Goal: Transaction & Acquisition: Purchase product/service

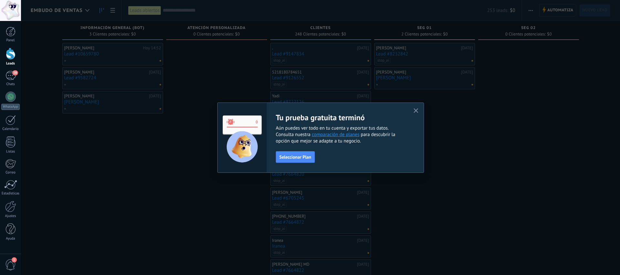
drag, startPoint x: 416, startPoint y: 111, endPoint x: 396, endPoint y: 105, distance: 20.6
click at [416, 110] on icon "button" at bounding box center [415, 110] width 5 height 5
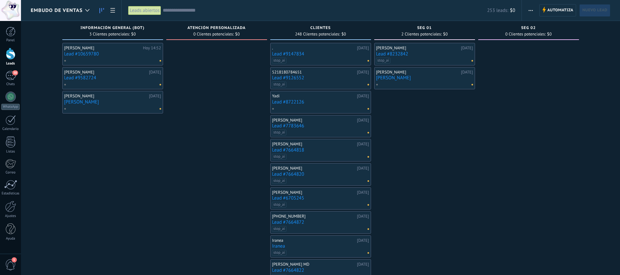
click at [119, 59] on div at bounding box center [111, 61] width 95 height 6
click at [119, 55] on link "Lead #10659780" at bounding box center [112, 53] width 97 height 5
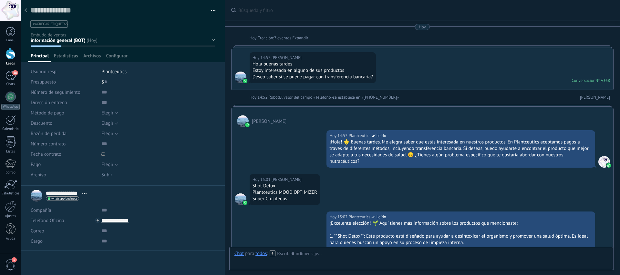
scroll to position [258, 0]
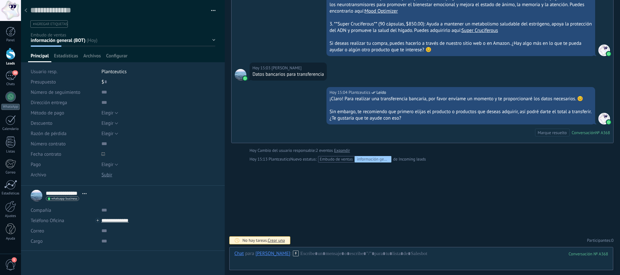
click at [55, 22] on span "#agregar etiquetas" at bounding box center [50, 24] width 35 height 5
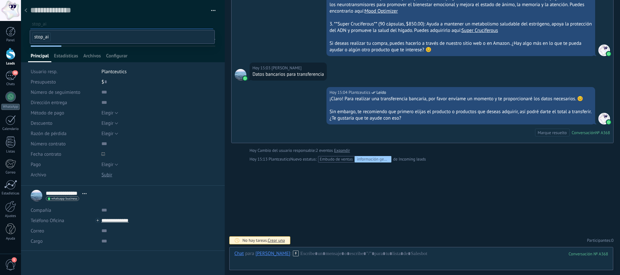
click at [45, 38] on span "stop_ai" at bounding box center [41, 37] width 18 height 9
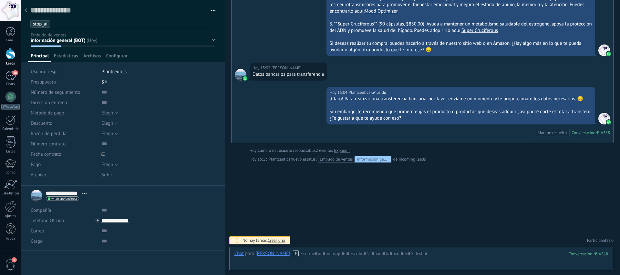
drag, startPoint x: 83, startPoint y: 269, endPoint x: 85, endPoint y: 220, distance: 49.1
click at [83, 269] on div "**********" at bounding box center [123, 230] width 204 height 89
click at [125, 263] on div "**********" at bounding box center [123, 230] width 204 height 89
click at [213, 40] on div at bounding box center [123, 31] width 204 height 62
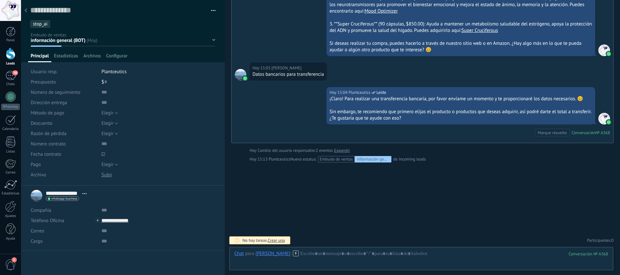
click at [0, 0] on div "información general (BOT) Atención Personalizada clientes seg 01 seg 02 Pedido …" at bounding box center [0, 0] width 0 height 0
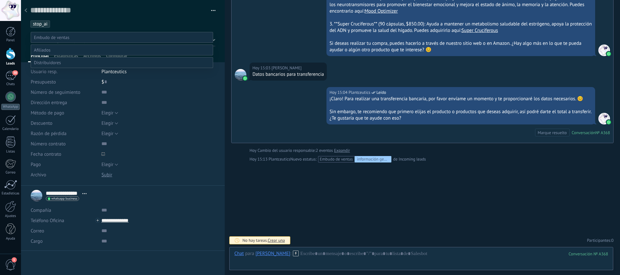
click at [0, 0] on label "Atención Personalizada" at bounding box center [0, 0] width 0 height 0
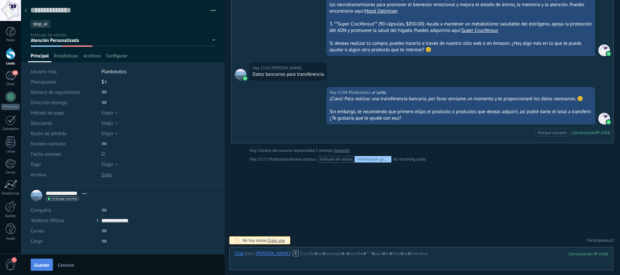
click at [45, 266] on span "Guardar" at bounding box center [41, 265] width 15 height 5
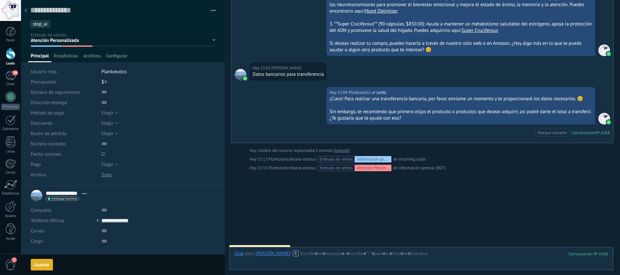
scroll to position [266, 0]
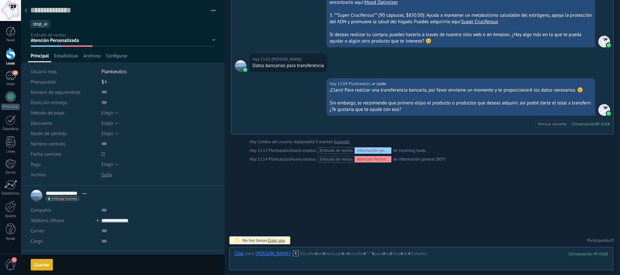
click at [27, 11] on icon at bounding box center [26, 10] width 3 height 4
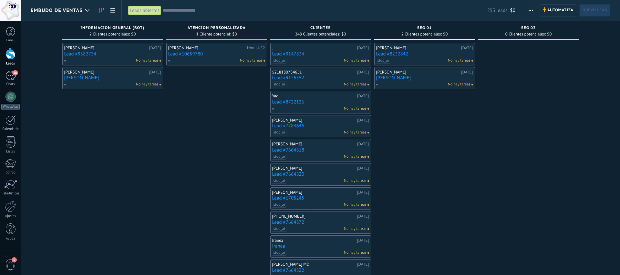
click at [127, 53] on link "Lead #9582724" at bounding box center [112, 53] width 97 height 5
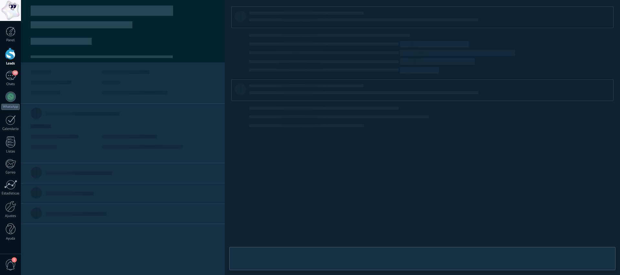
type textarea "**********"
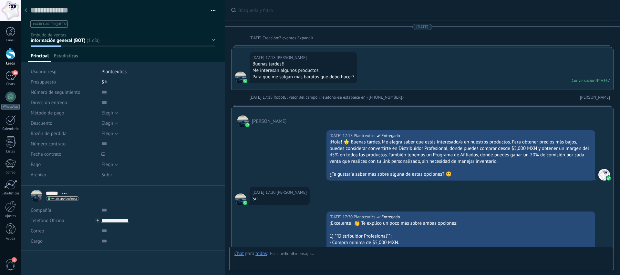
scroll to position [612, 0]
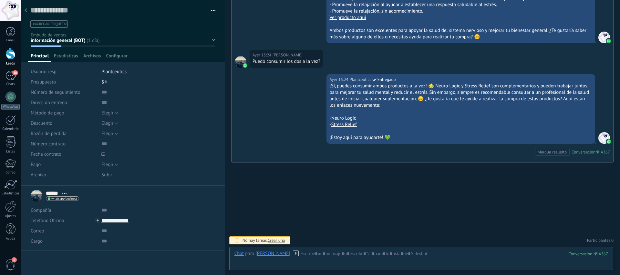
click at [25, 11] on icon at bounding box center [26, 10] width 3 height 4
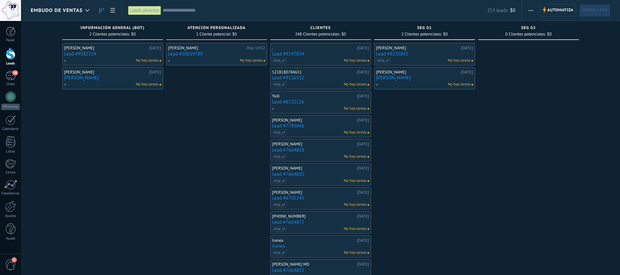
drag, startPoint x: 216, startPoint y: 98, endPoint x: 90, endPoint y: 141, distance: 132.9
click at [10, 207] on div at bounding box center [10, 206] width 11 height 11
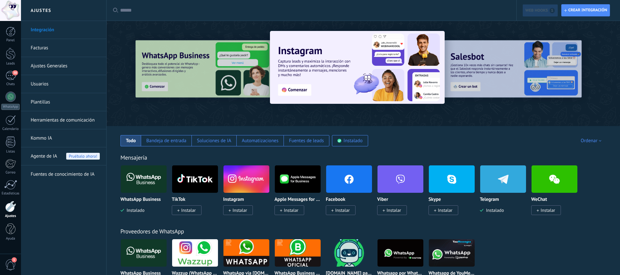
click at [59, 53] on link "Facturas" at bounding box center [65, 48] width 69 height 18
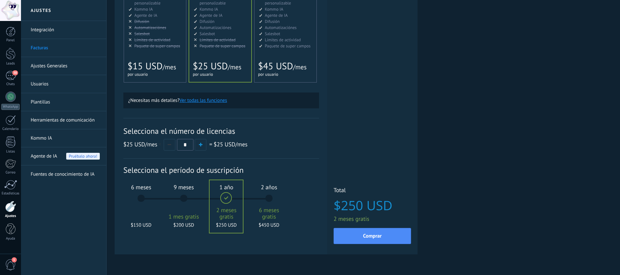
scroll to position [124, 0]
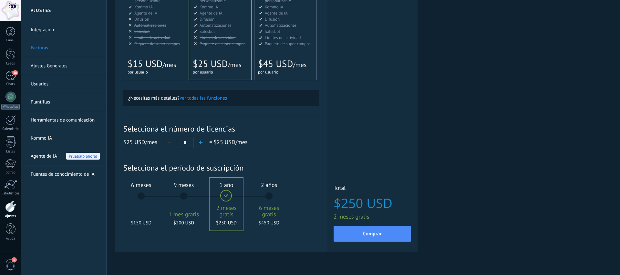
click at [145, 197] on div "6 meses $150 USD" at bounding box center [141, 199] width 35 height 45
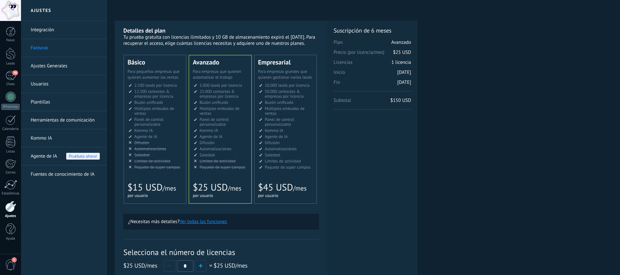
scroll to position [138, 0]
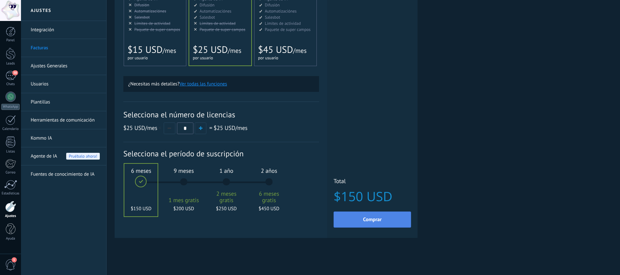
click at [362, 215] on button "Comprar" at bounding box center [371, 220] width 77 height 16
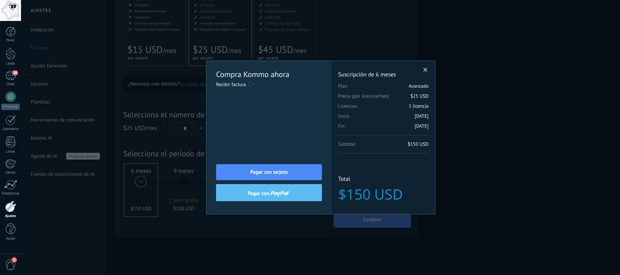
click at [250, 84] on label at bounding box center [252, 84] width 8 height 10
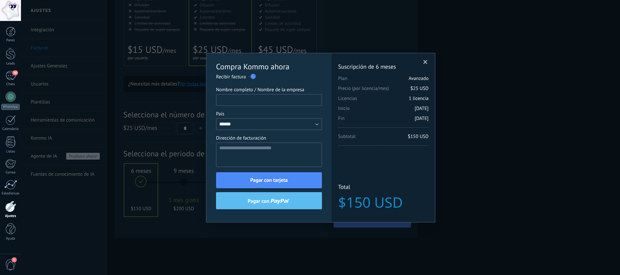
click at [257, 97] on input "Nombre completo / Nombre de la empresa" at bounding box center [269, 100] width 106 height 12
type input "**********"
click at [268, 148] on textarea "**********" at bounding box center [269, 155] width 106 height 25
type textarea "**********"
click at [313, 156] on textarea "**********" at bounding box center [269, 155] width 106 height 25
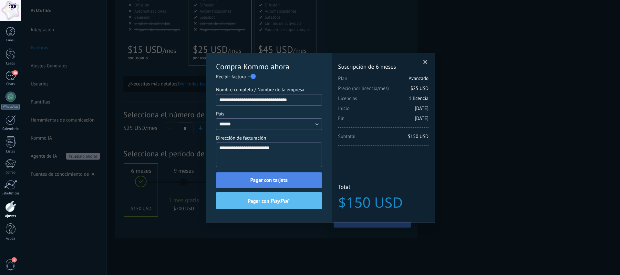
drag, startPoint x: 293, startPoint y: 166, endPoint x: 288, endPoint y: 173, distance: 8.5
click at [292, 166] on textarea "**********" at bounding box center [269, 155] width 106 height 25
click at [289, 173] on button "Pagar con tarjeta" at bounding box center [269, 180] width 106 height 16
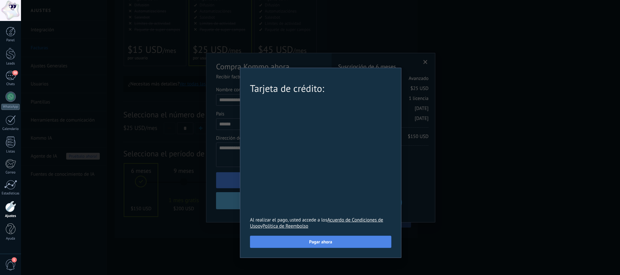
click at [292, 247] on button "Pagar ahora" at bounding box center [320, 242] width 141 height 12
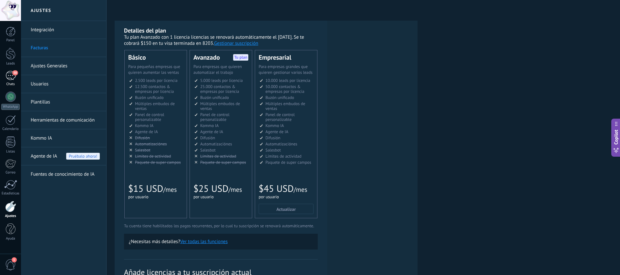
click at [10, 78] on div "38" at bounding box center [10, 75] width 10 height 9
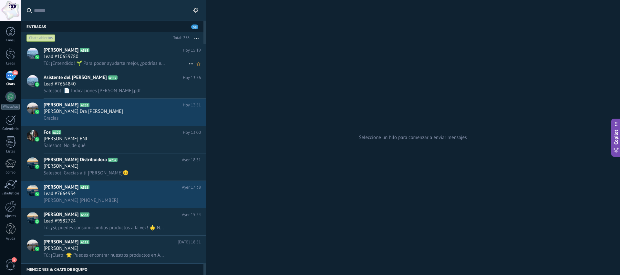
click at [85, 51] on span "A368" at bounding box center [84, 50] width 9 height 4
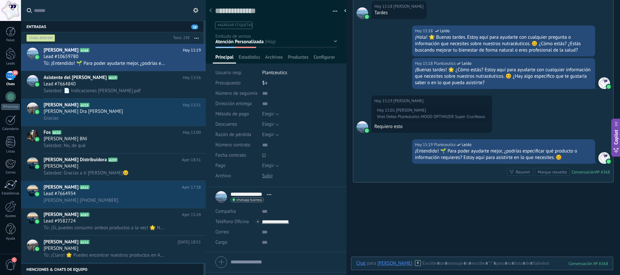
scroll to position [573, 0]
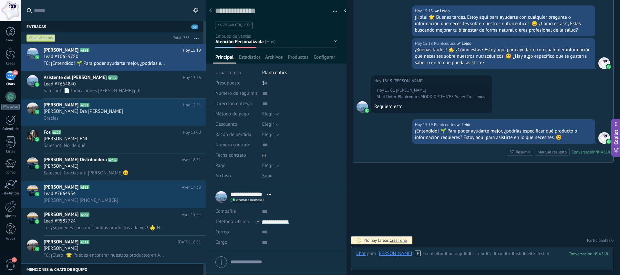
click at [242, 24] on span "#agregar etiquetas" at bounding box center [234, 25] width 35 height 5
click at [209, 9] on icon at bounding box center [210, 10] width 3 height 4
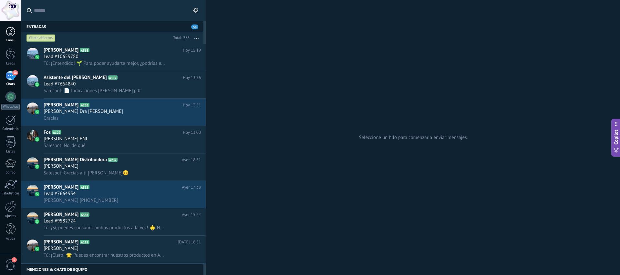
click at [10, 39] on div "Panel" at bounding box center [10, 40] width 19 height 4
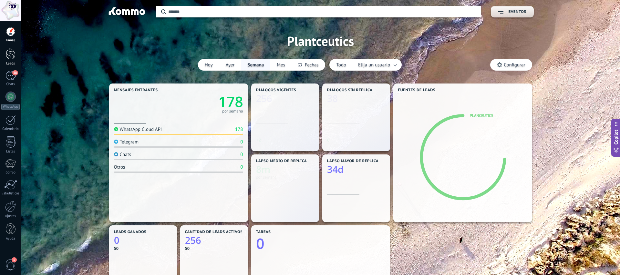
click at [9, 52] on div at bounding box center [11, 54] width 10 height 12
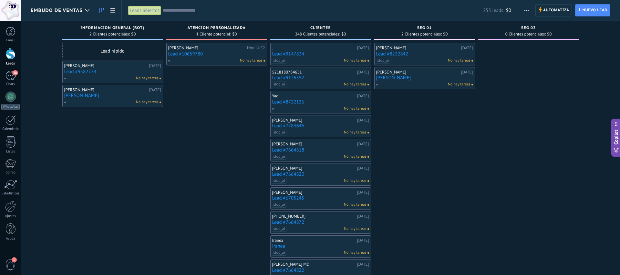
click at [114, 72] on link "Lead #9582724" at bounding box center [112, 71] width 97 height 5
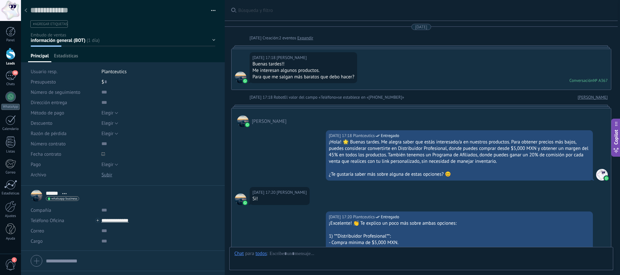
scroll to position [612, 0]
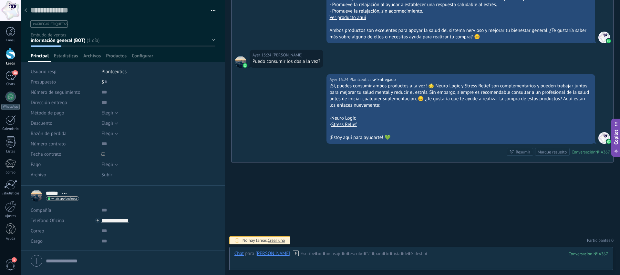
click at [26, 13] on div at bounding box center [25, 11] width 9 height 13
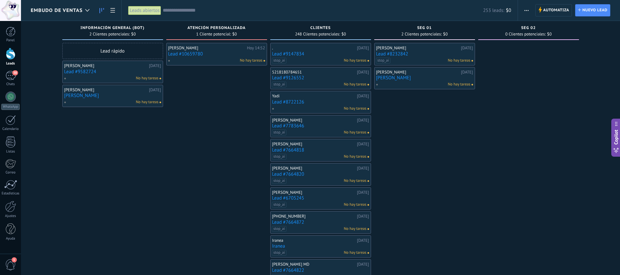
click at [207, 55] on link "Lead #10659780" at bounding box center [216, 53] width 97 height 5
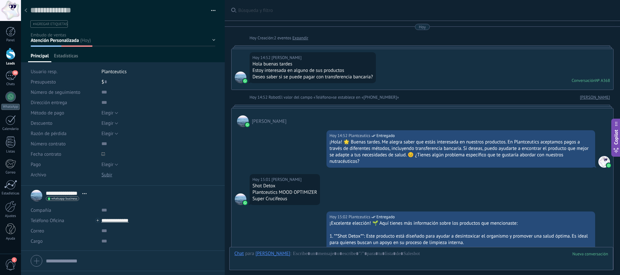
scroll to position [515, 0]
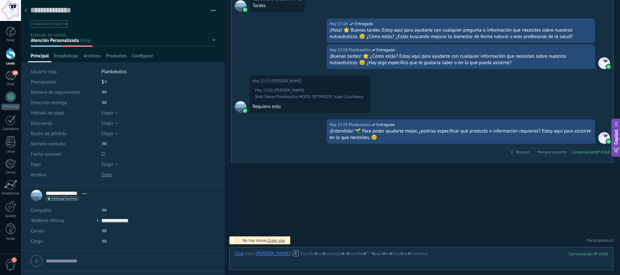
click at [61, 22] on span "#agregar etiquetas" at bounding box center [50, 24] width 35 height 5
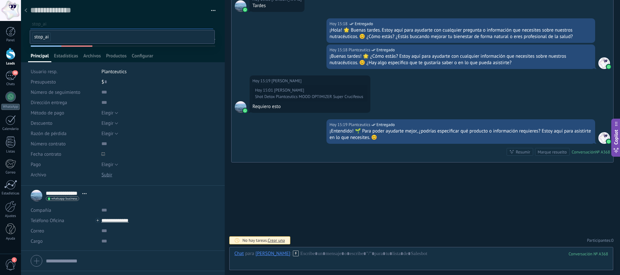
click at [47, 36] on span "stop_ai" at bounding box center [41, 37] width 18 height 9
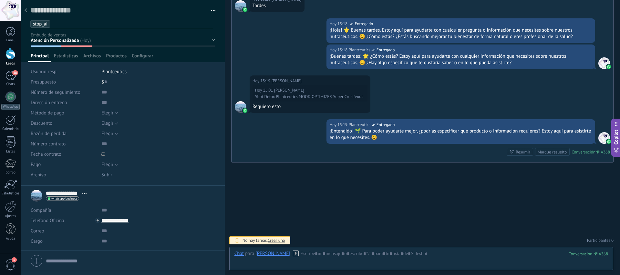
scroll to position [16, 0]
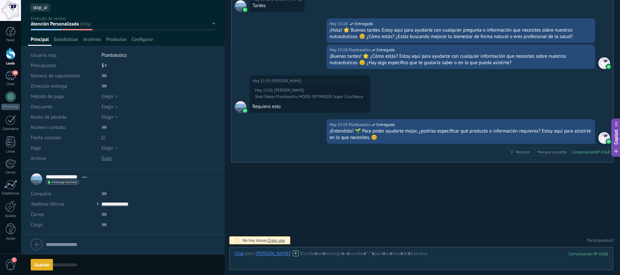
click at [40, 264] on div "Guardar" at bounding box center [41, 265] width 15 height 5
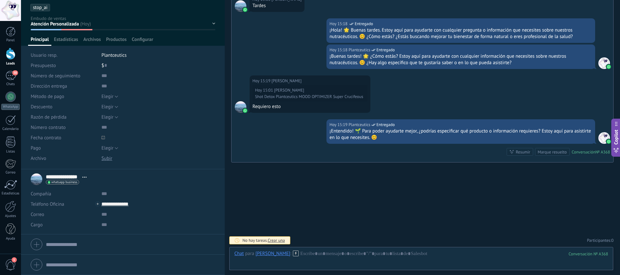
scroll to position [0, 0]
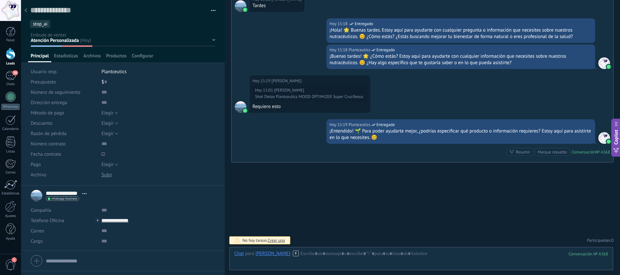
click at [26, 10] on icon at bounding box center [26, 10] width 3 height 4
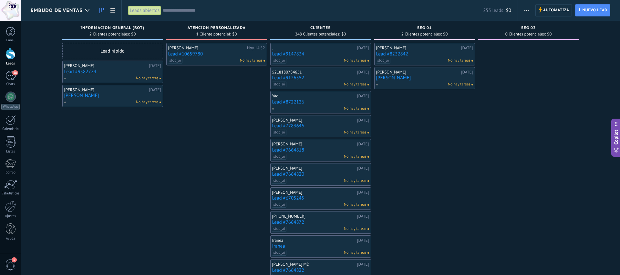
click at [196, 47] on div "[PERSON_NAME]" at bounding box center [206, 47] width 77 height 5
click at [203, 55] on link "Lead #10659780" at bounding box center [216, 53] width 97 height 5
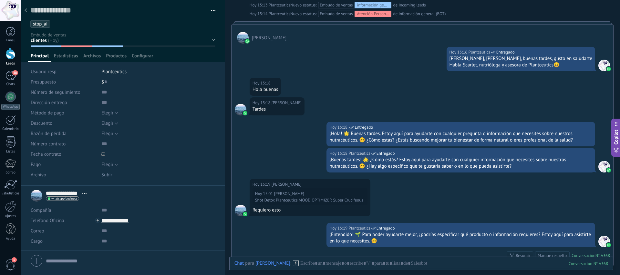
scroll to position [535, 0]
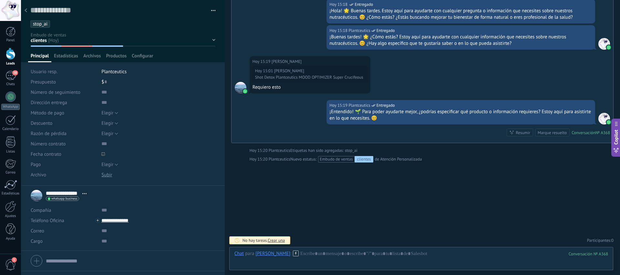
click at [27, 12] on div at bounding box center [25, 11] width 9 height 13
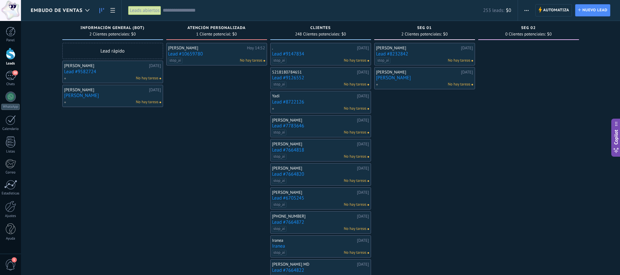
click at [218, 56] on link "Lead #10659780" at bounding box center [216, 53] width 97 height 5
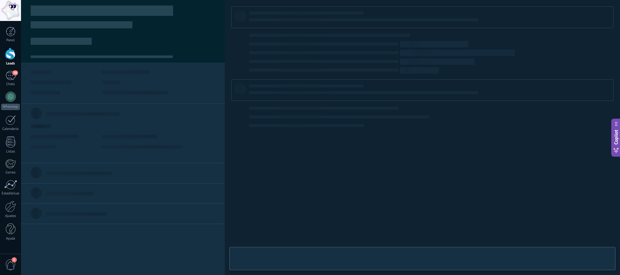
type textarea "**********"
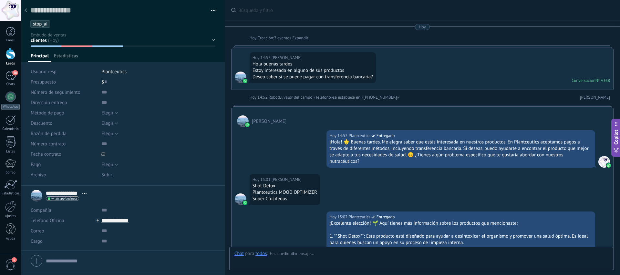
scroll to position [721, 0]
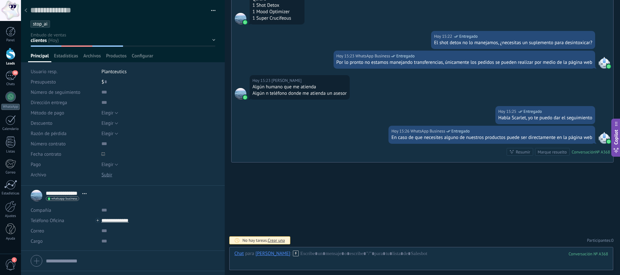
click at [26, 7] on div at bounding box center [25, 11] width 9 height 13
